Goal: Information Seeking & Learning: Find specific page/section

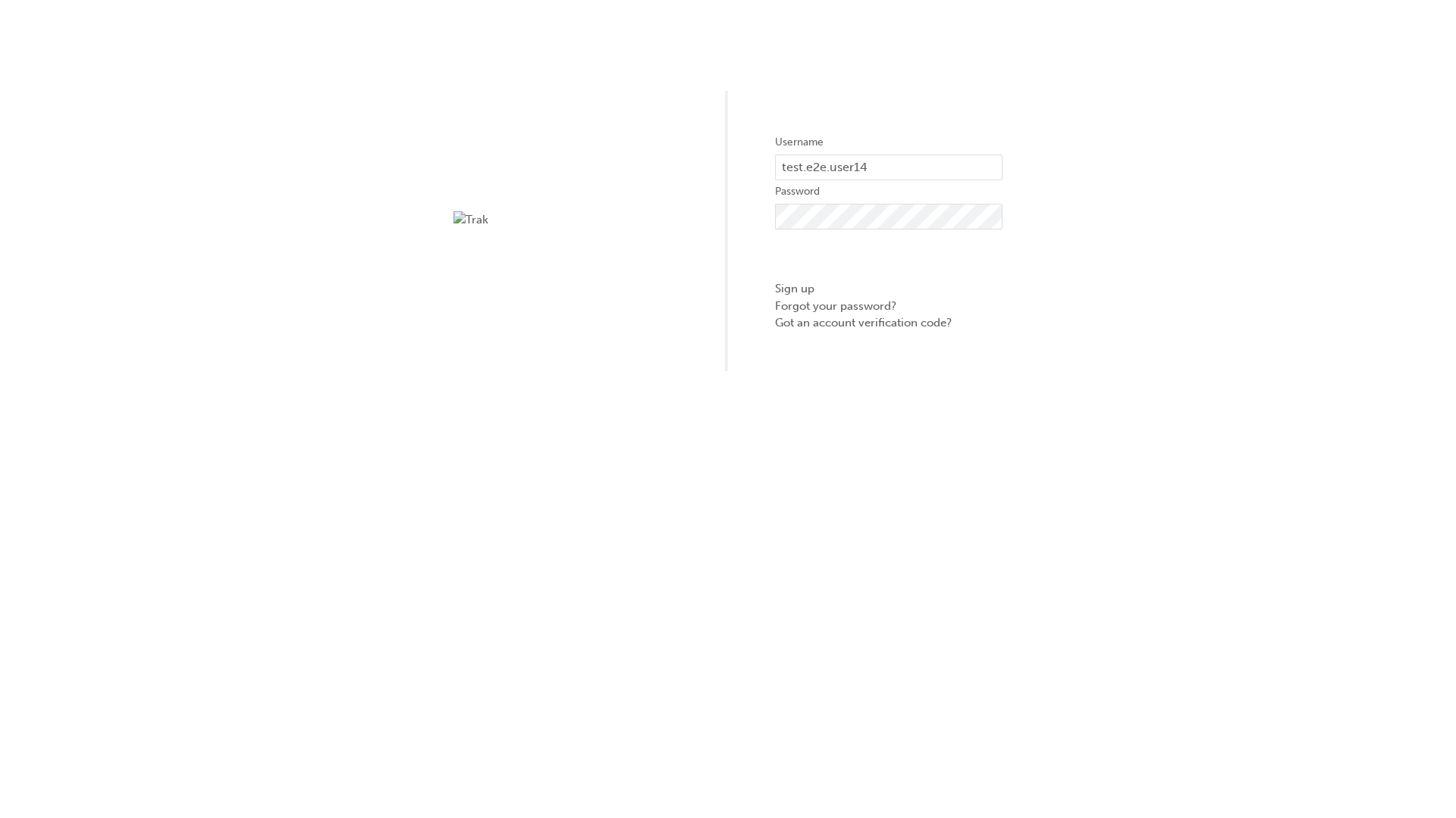
type input "test.e2e.user14"
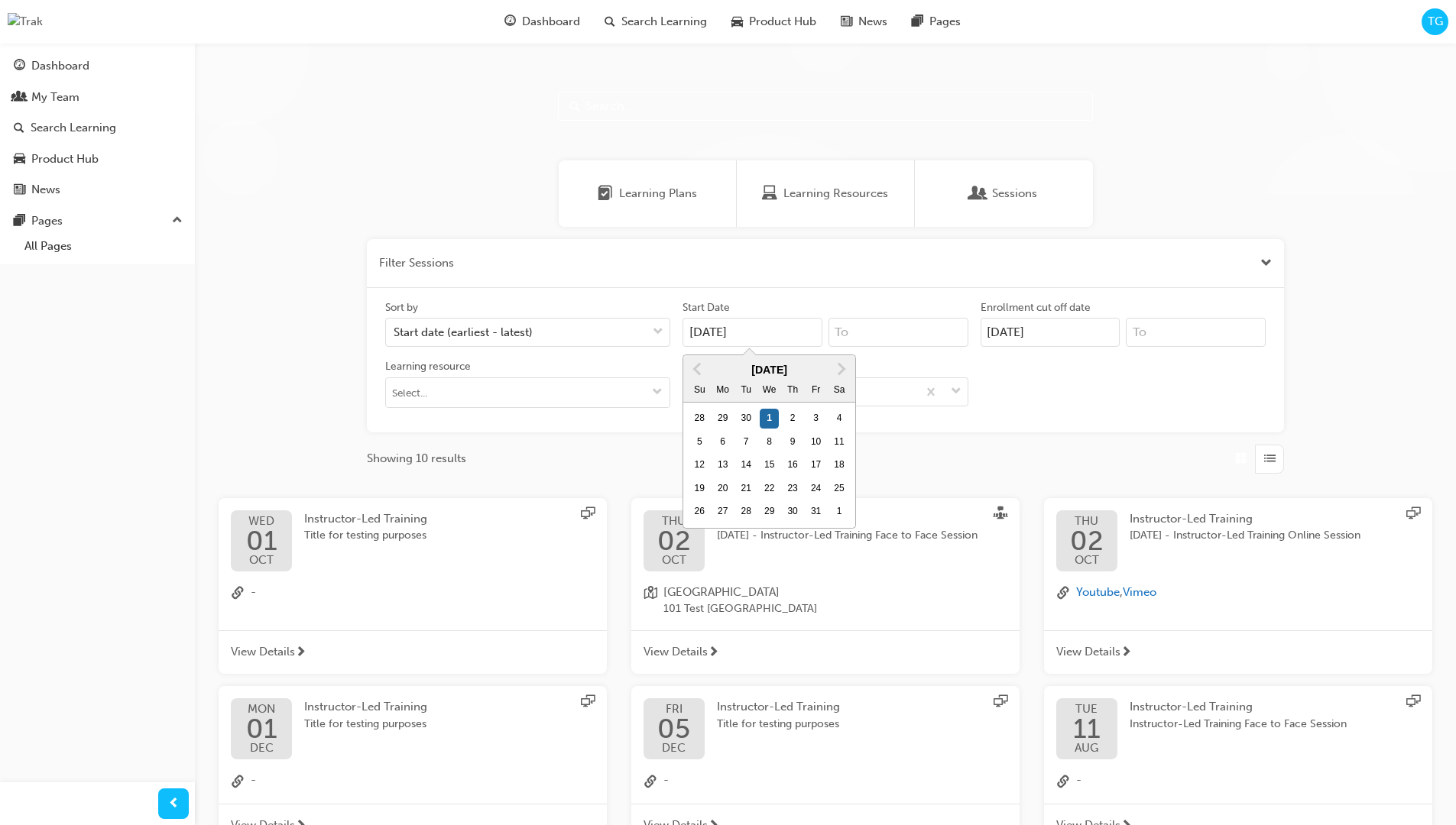
scroll to position [275, 0]
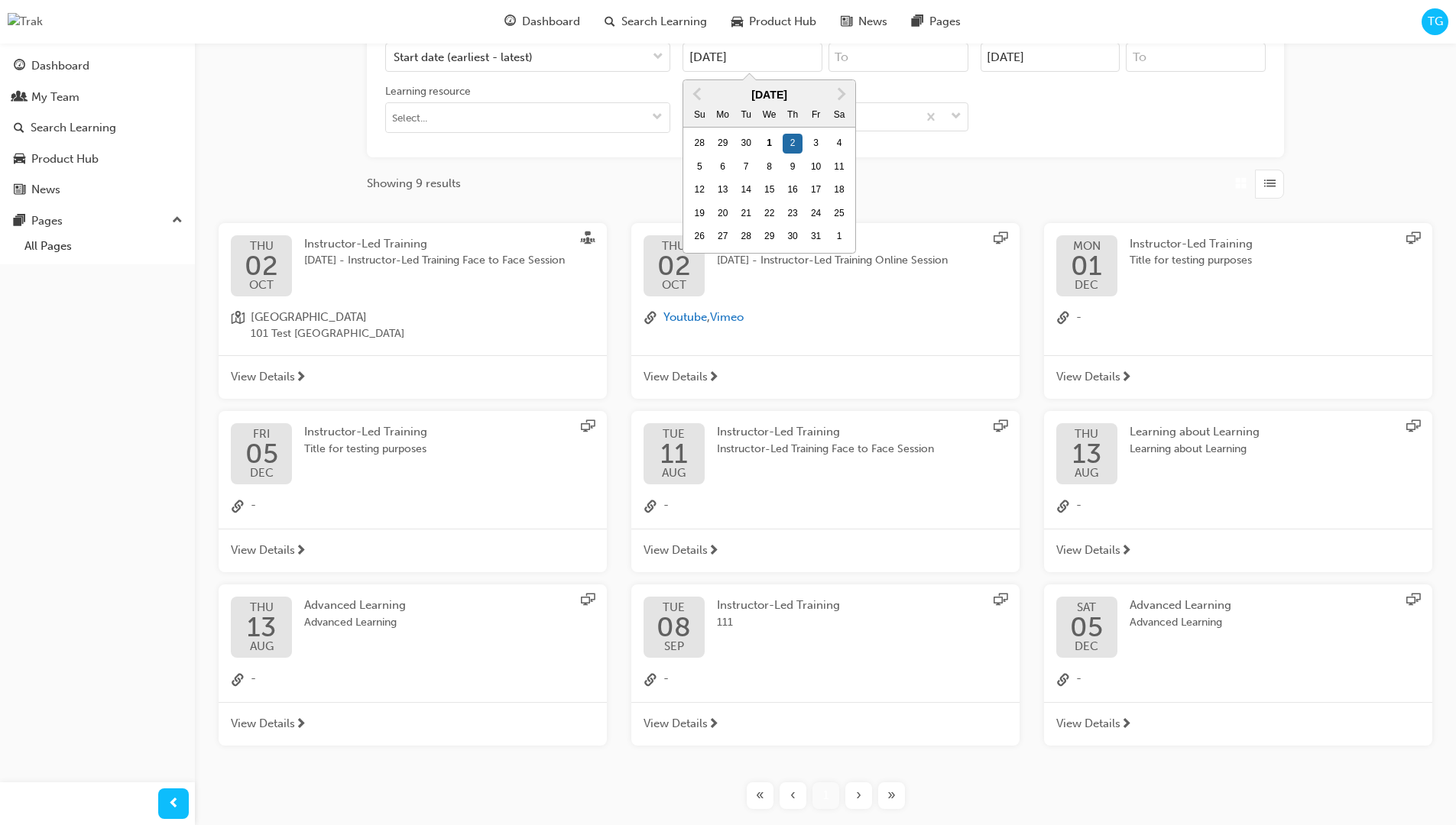
type input "[DATE]"
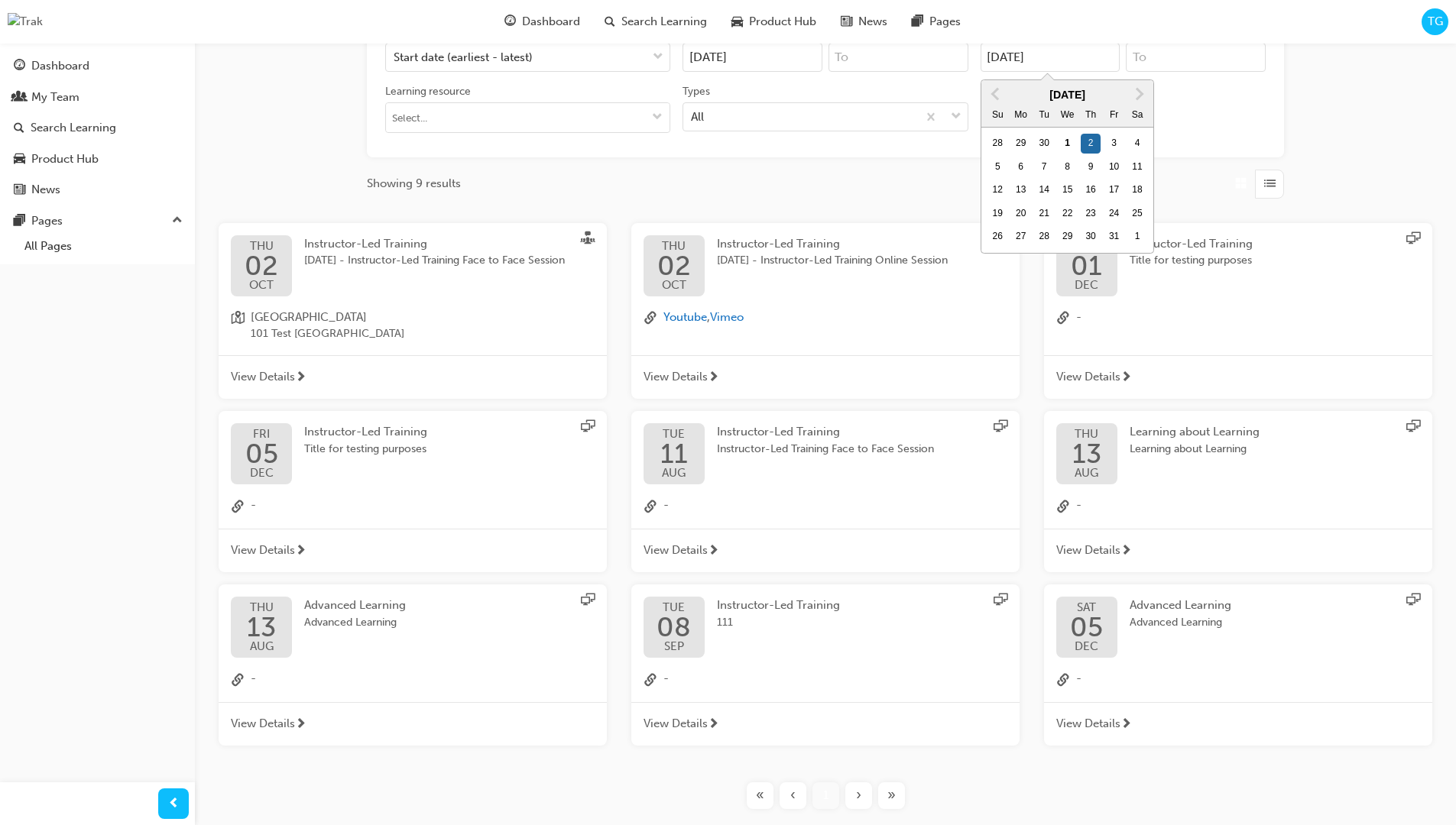
type input "[DATE]"
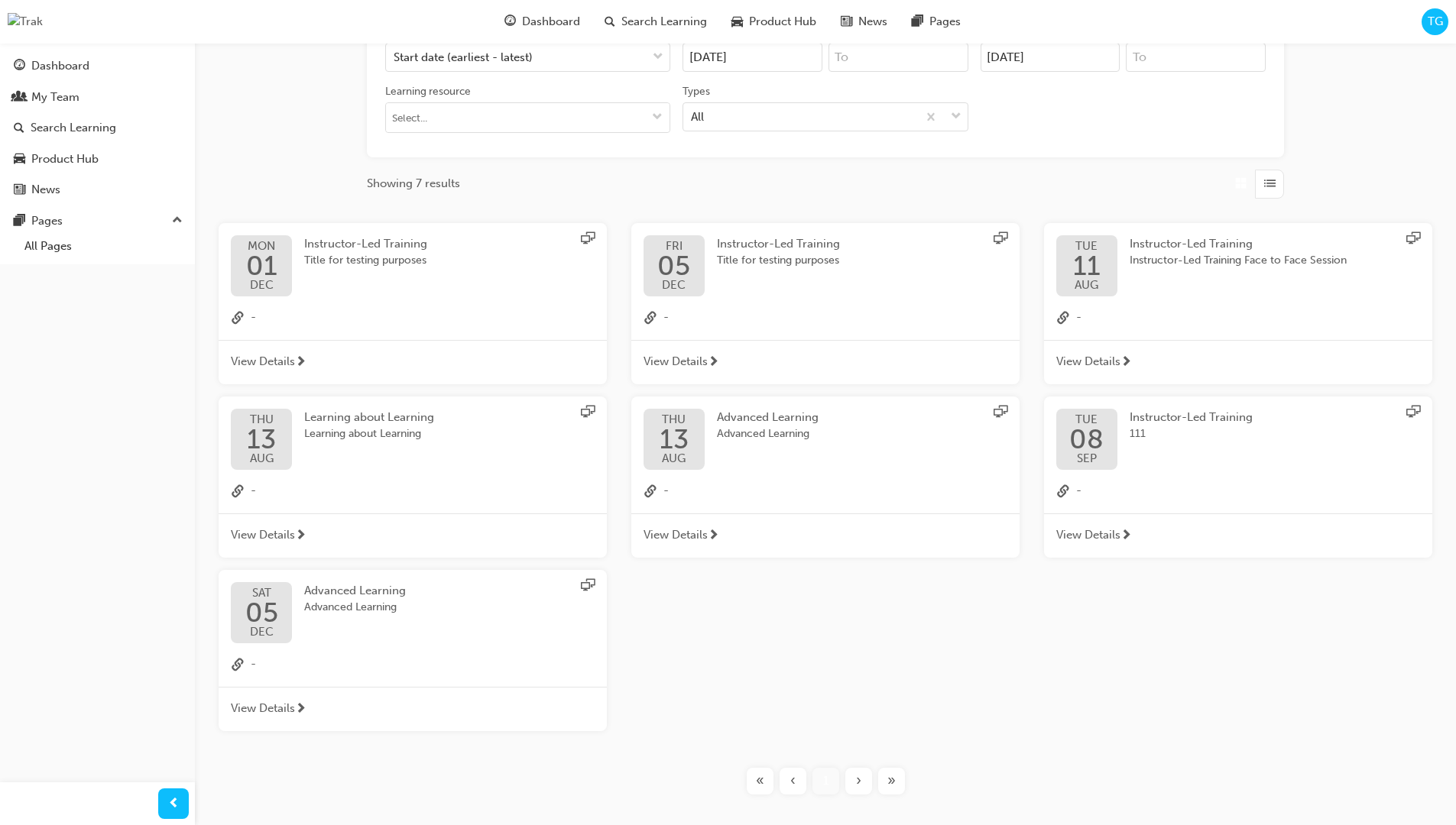
scroll to position [344, 0]
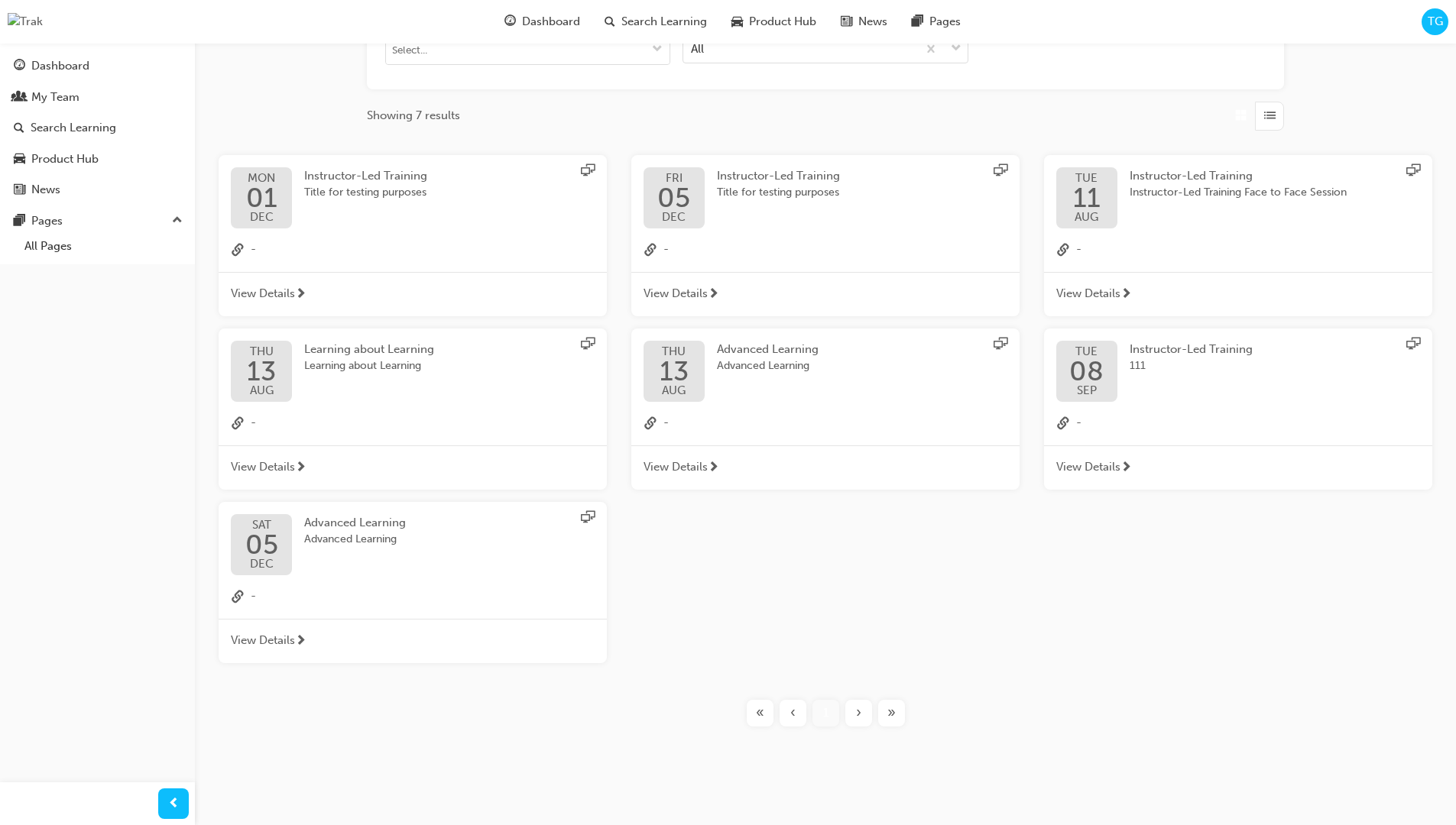
click at [692, 48] on input "Types All" at bounding box center [692, 48] width 2 height 13
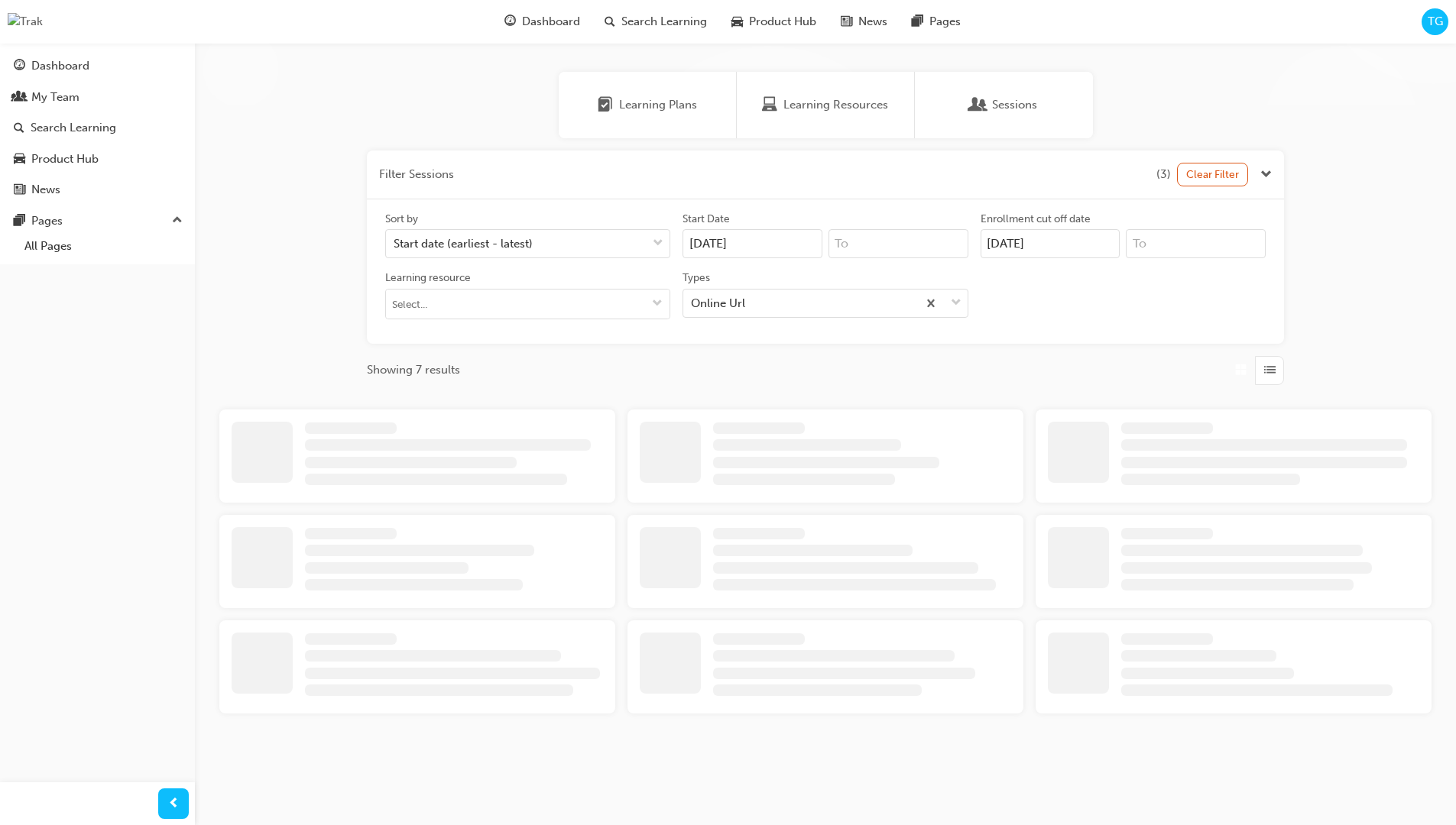
scroll to position [344, 0]
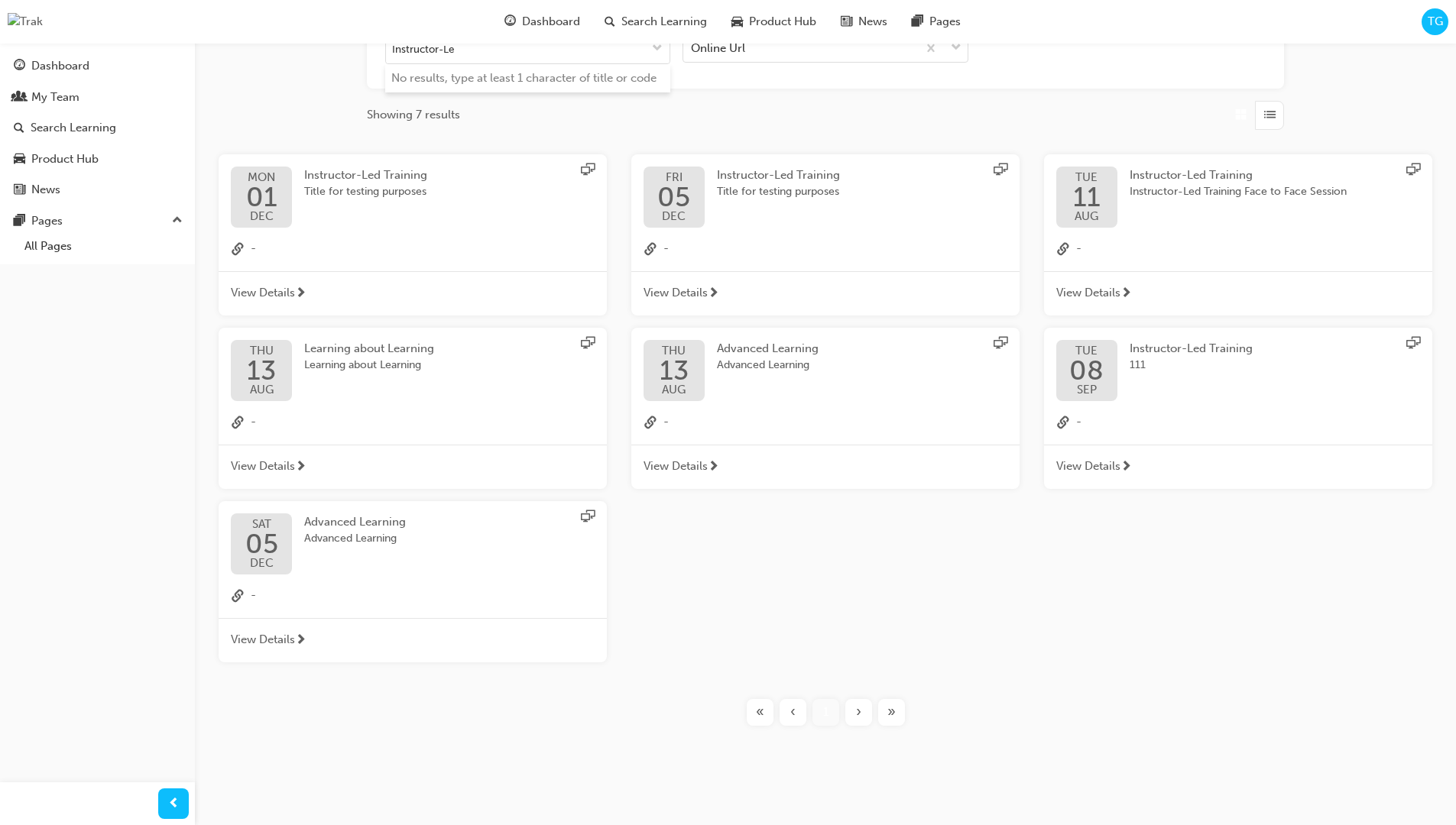
type input "Instructor-Led"
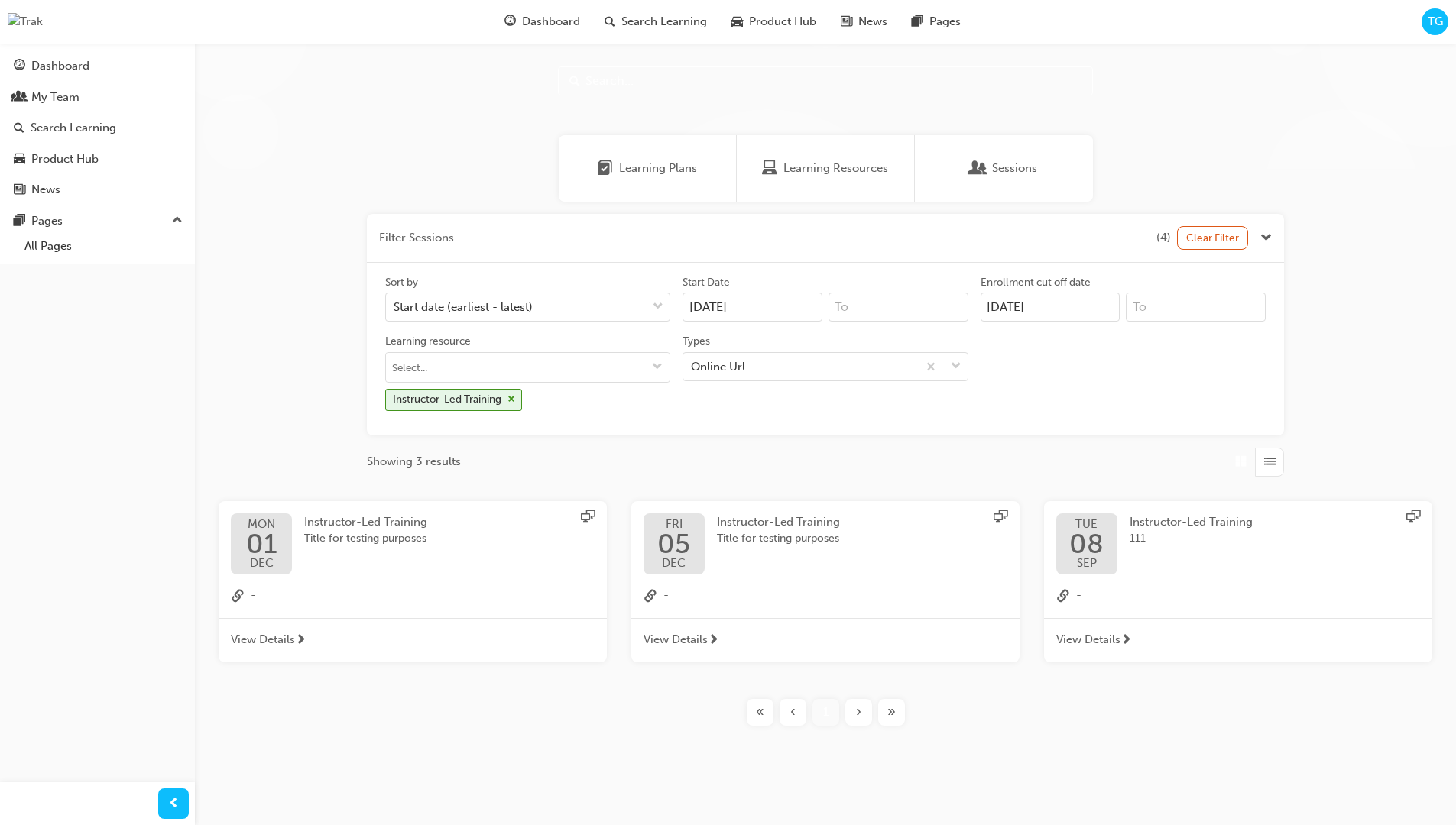
scroll to position [26, 0]
